Goal: Browse casually

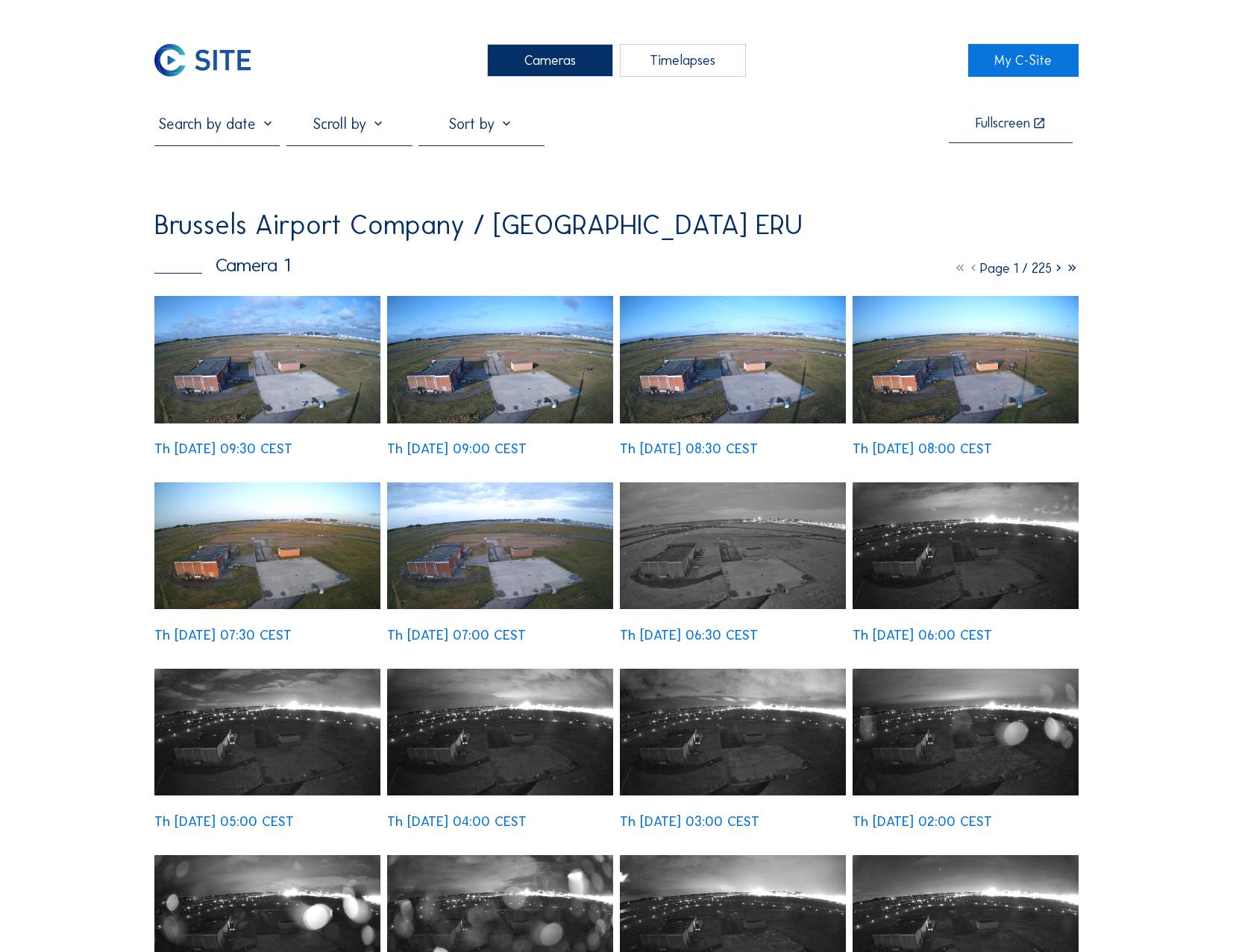
click at [551, 51] on div "Cameras" at bounding box center [549, 61] width 126 height 33
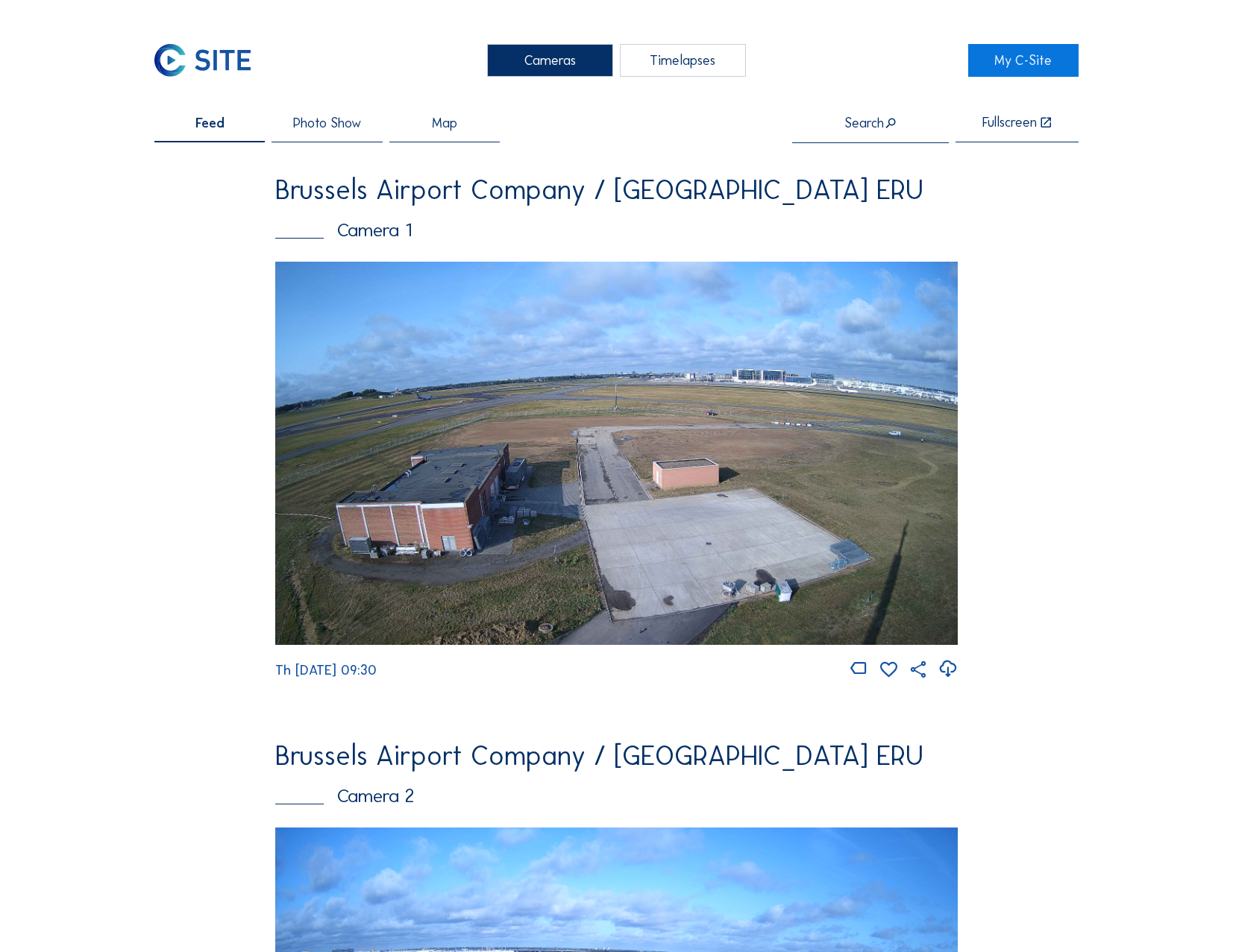
click at [872, 569] on img at bounding box center [615, 454] width 682 height 383
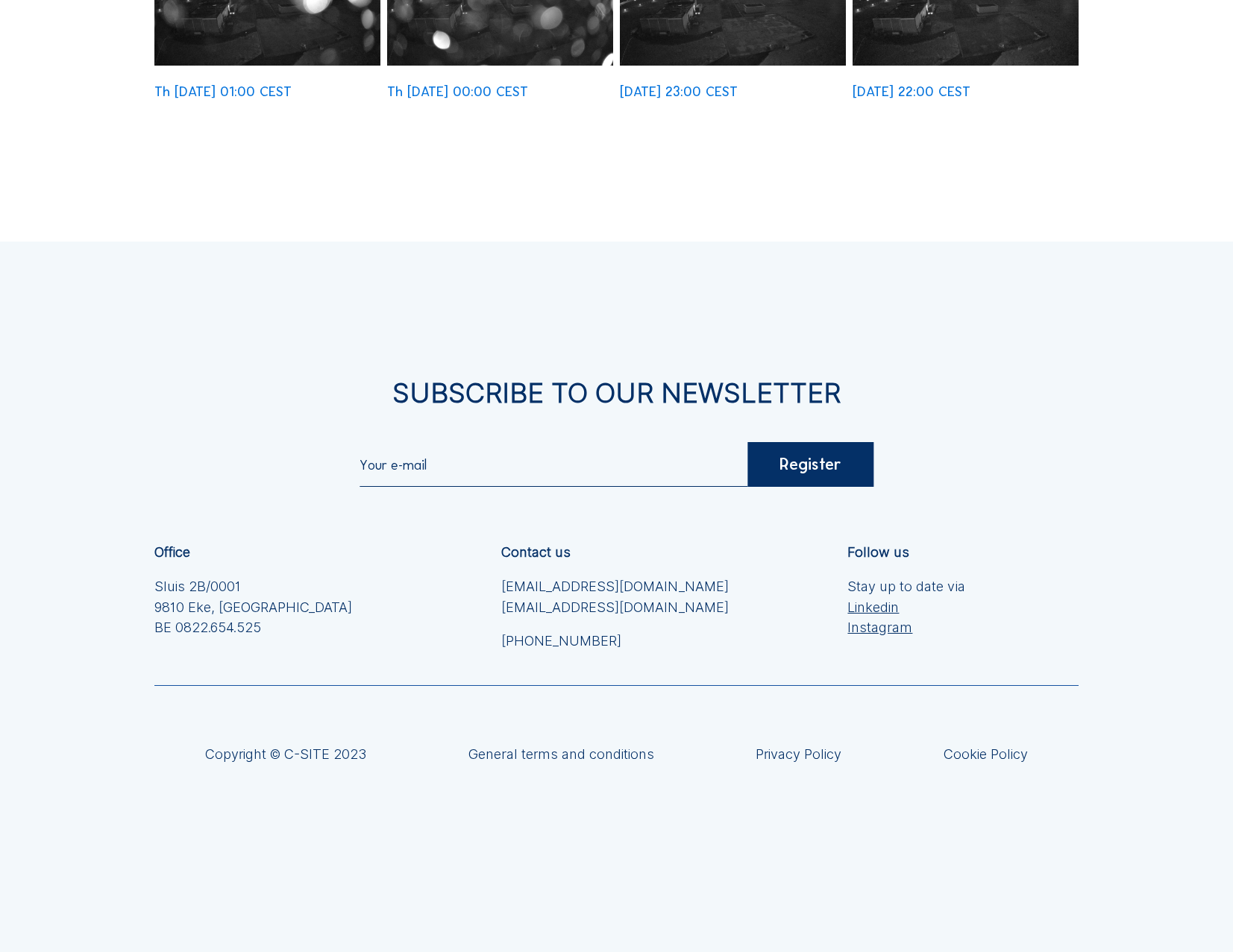
scroll to position [398, 0]
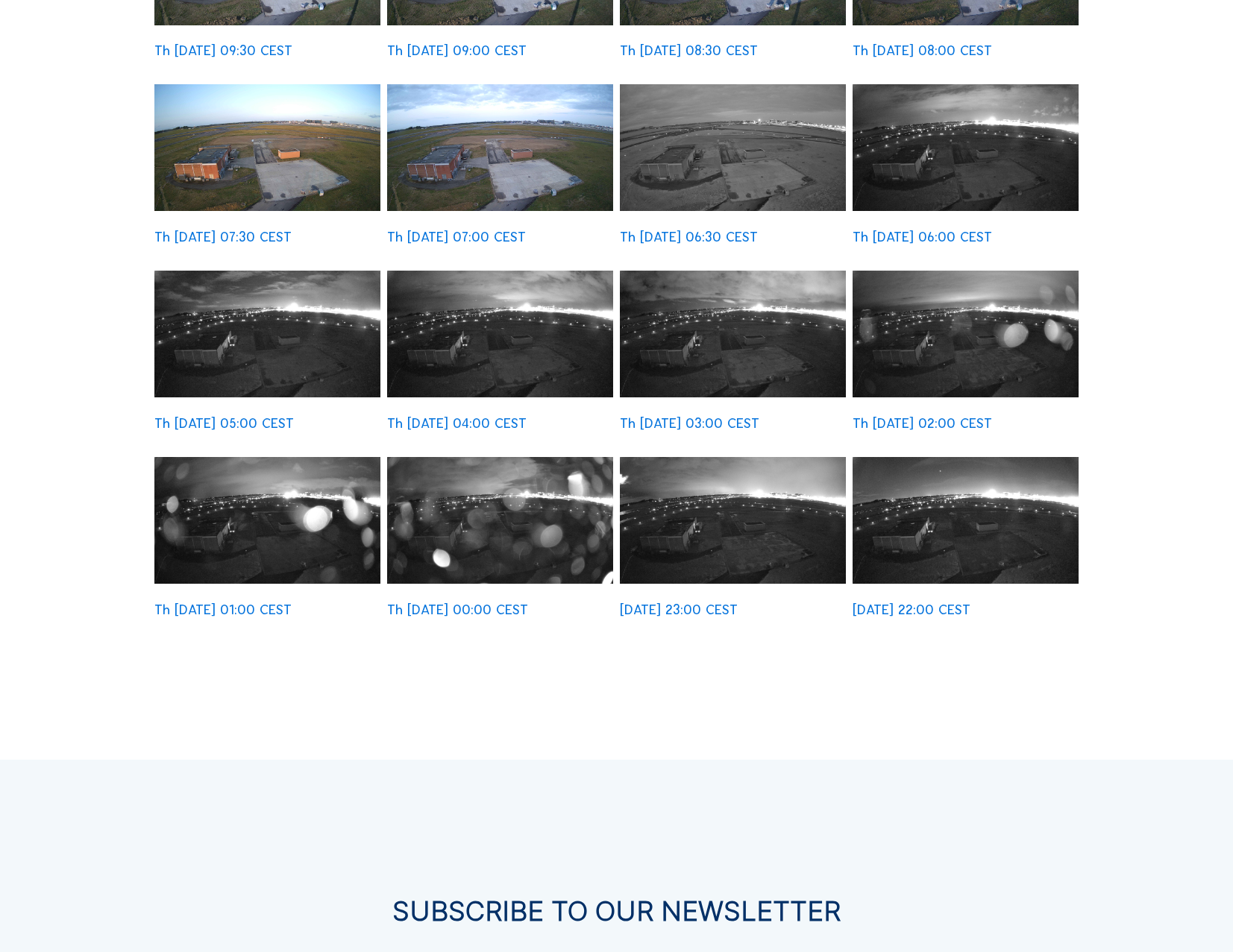
click at [998, 505] on img at bounding box center [965, 520] width 226 height 127
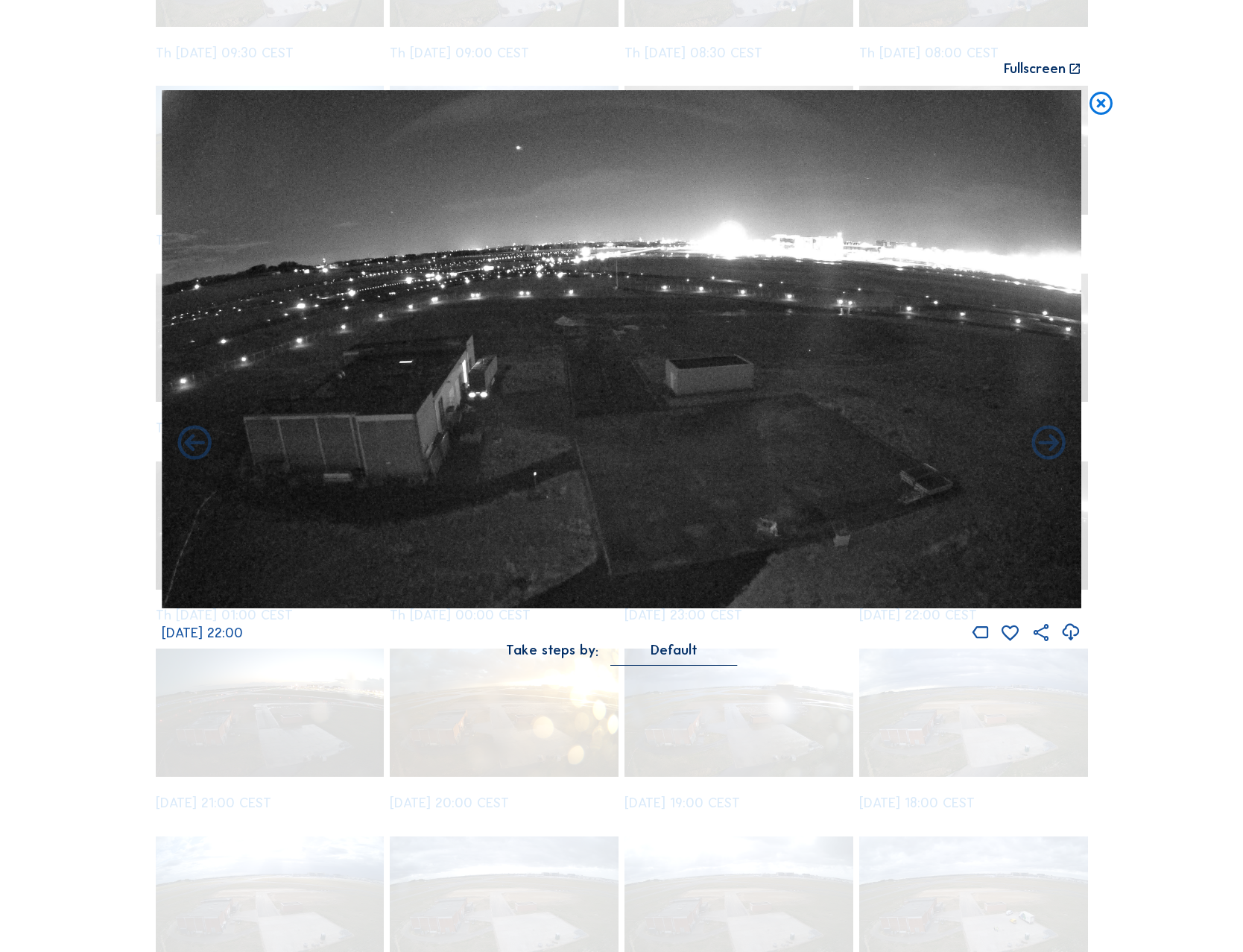
click at [1130, 484] on div "Scroll to travel through time | Press 'Alt' Button + Scroll to Zoom | Click and…" at bounding box center [622, 476] width 1243 height 952
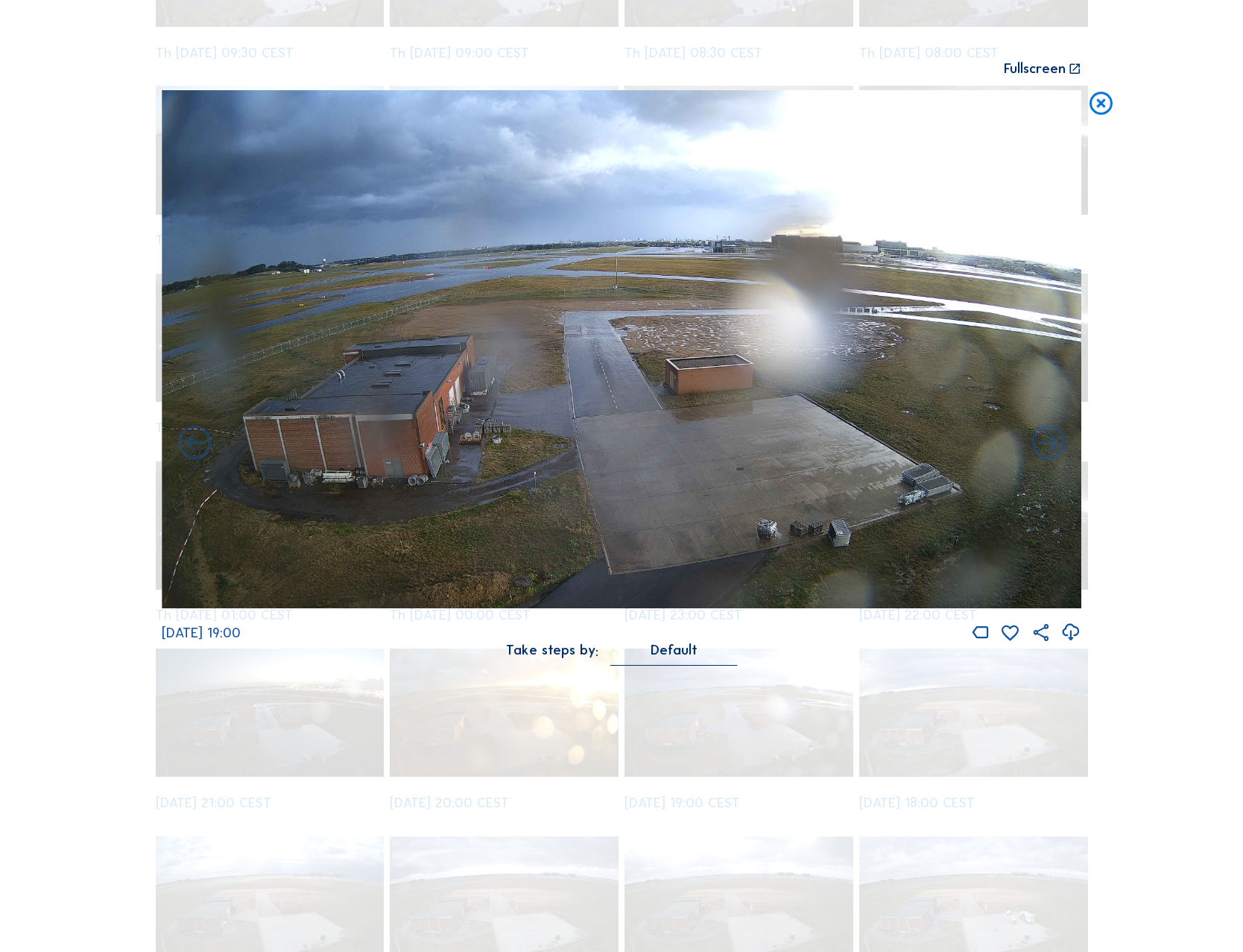
click at [1097, 102] on icon at bounding box center [1101, 104] width 28 height 28
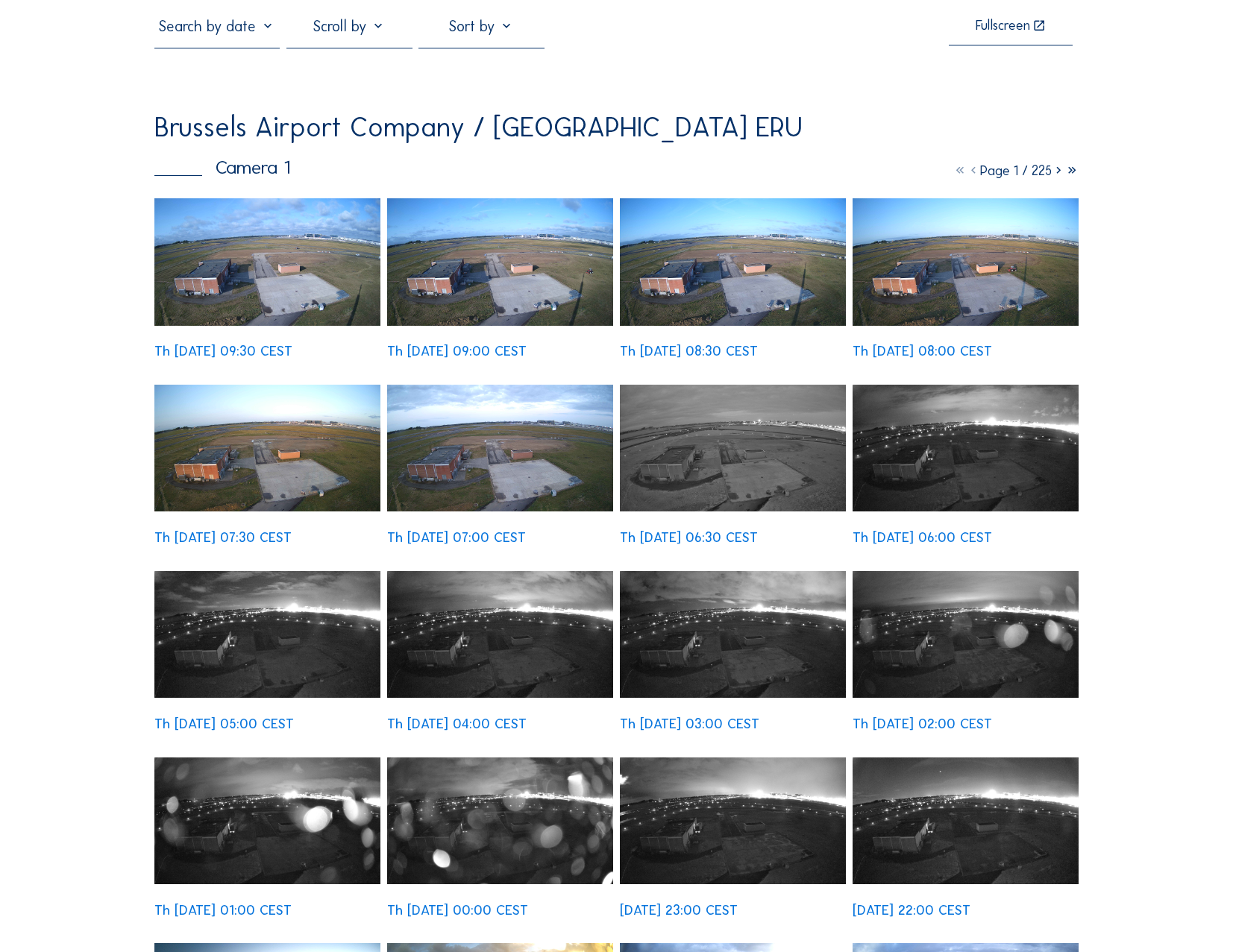
scroll to position [0, 0]
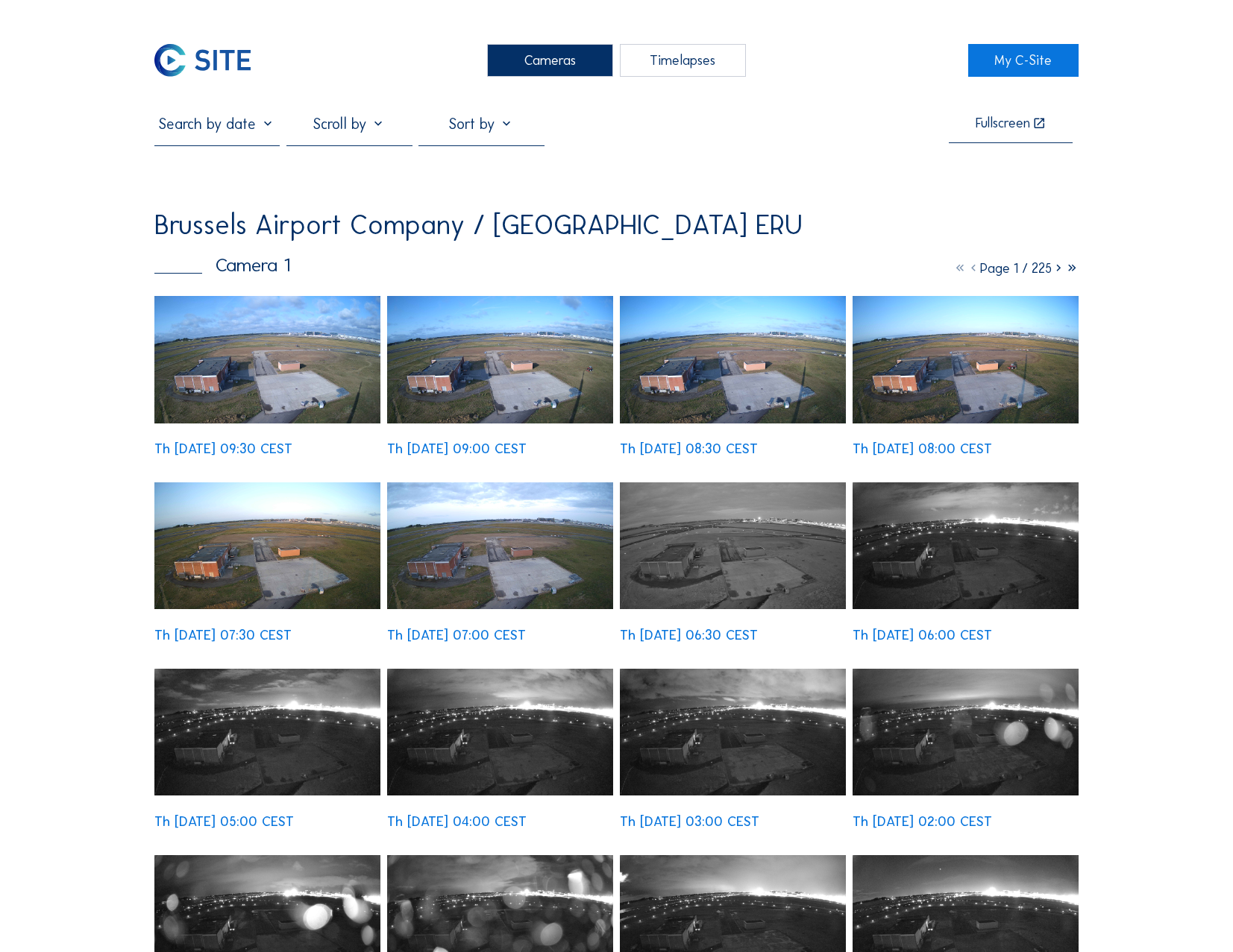
click at [273, 375] on img at bounding box center [267, 359] width 226 height 127
